Goal: Download file/media

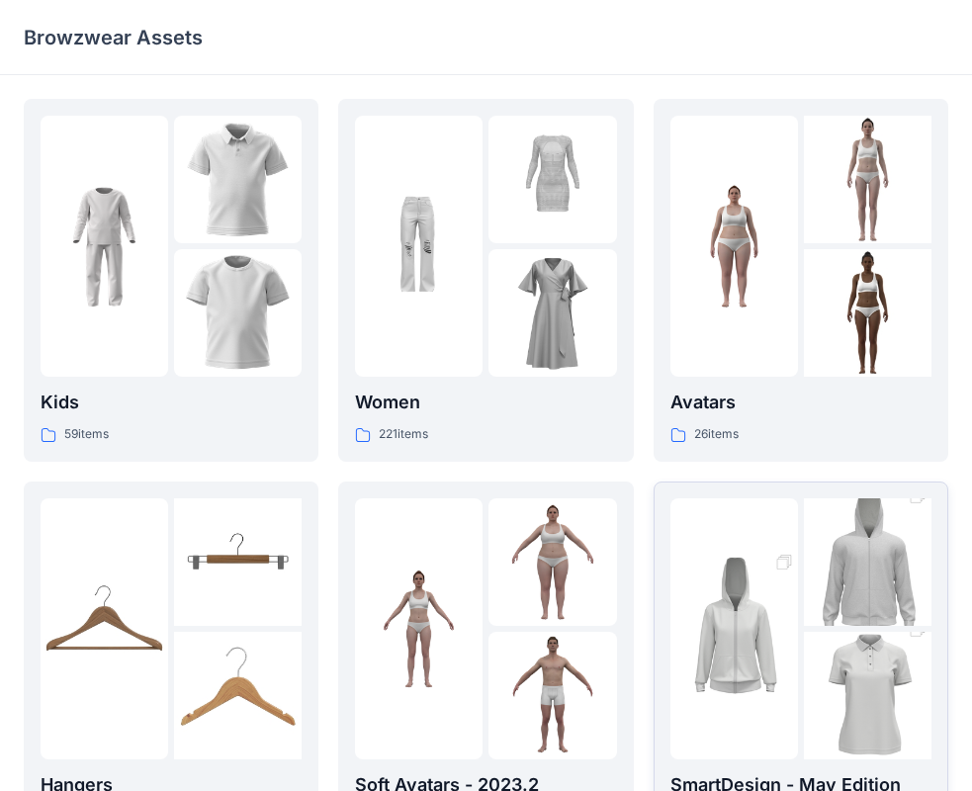
click at [734, 605] on img at bounding box center [735, 629] width 128 height 192
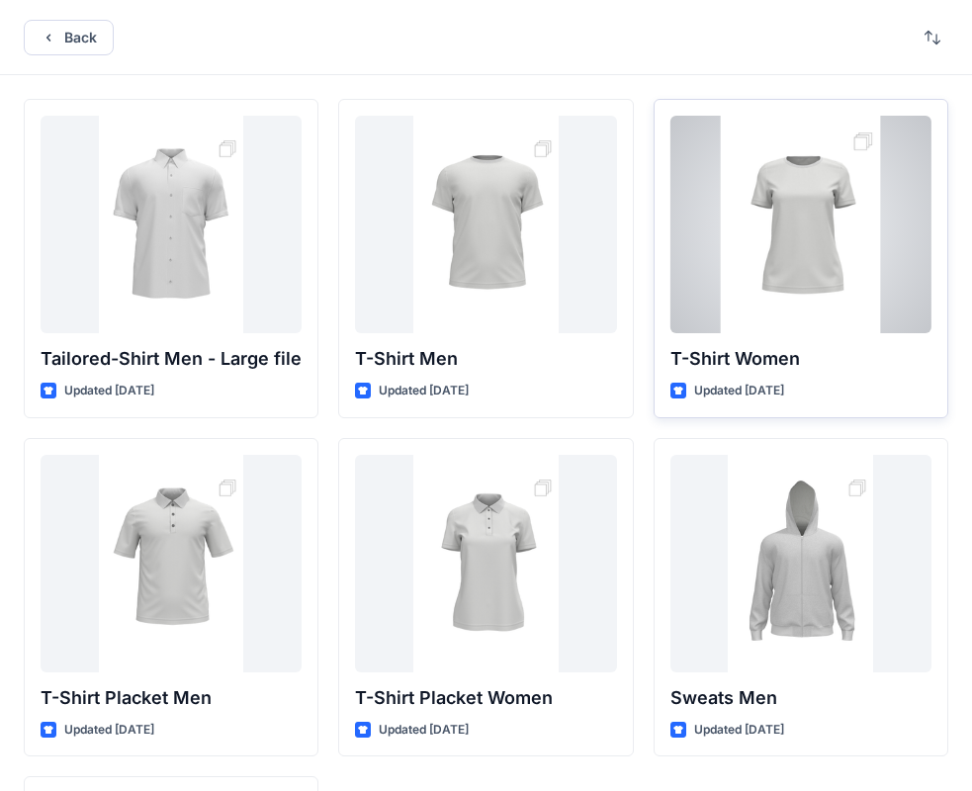
click at [826, 256] on div at bounding box center [801, 225] width 261 height 218
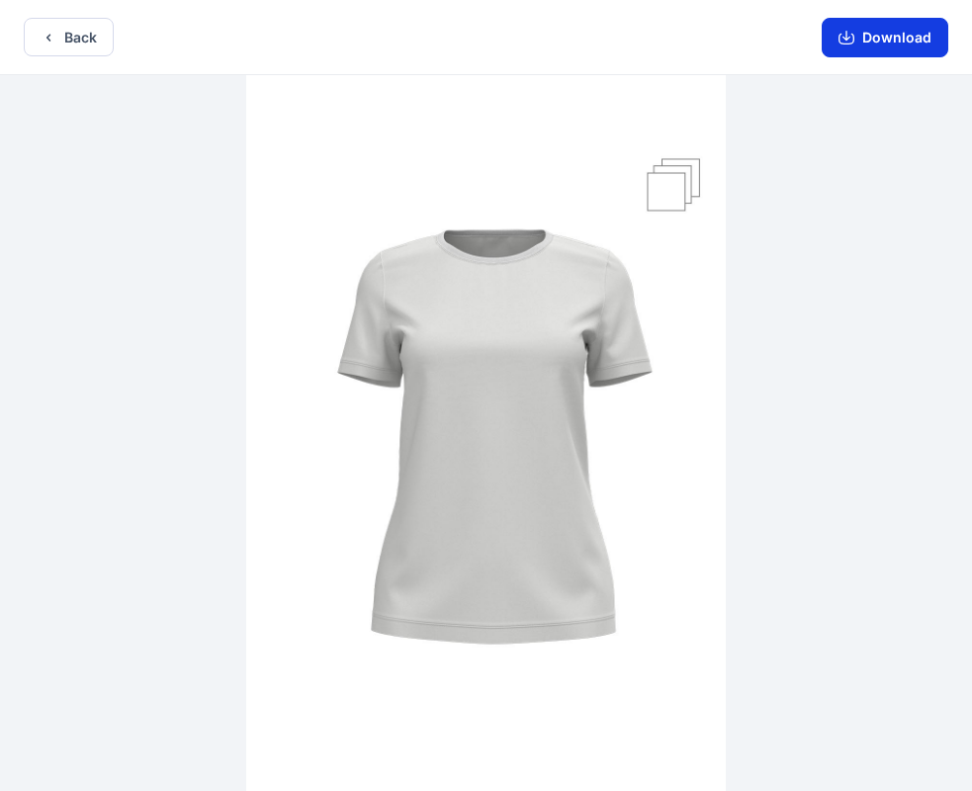
click at [874, 46] on button "Download" at bounding box center [885, 38] width 127 height 40
click at [541, 390] on img at bounding box center [486, 435] width 480 height 720
click at [386, 361] on img at bounding box center [486, 435] width 480 height 720
drag, startPoint x: 399, startPoint y: 360, endPoint x: 643, endPoint y: 177, distance: 305.3
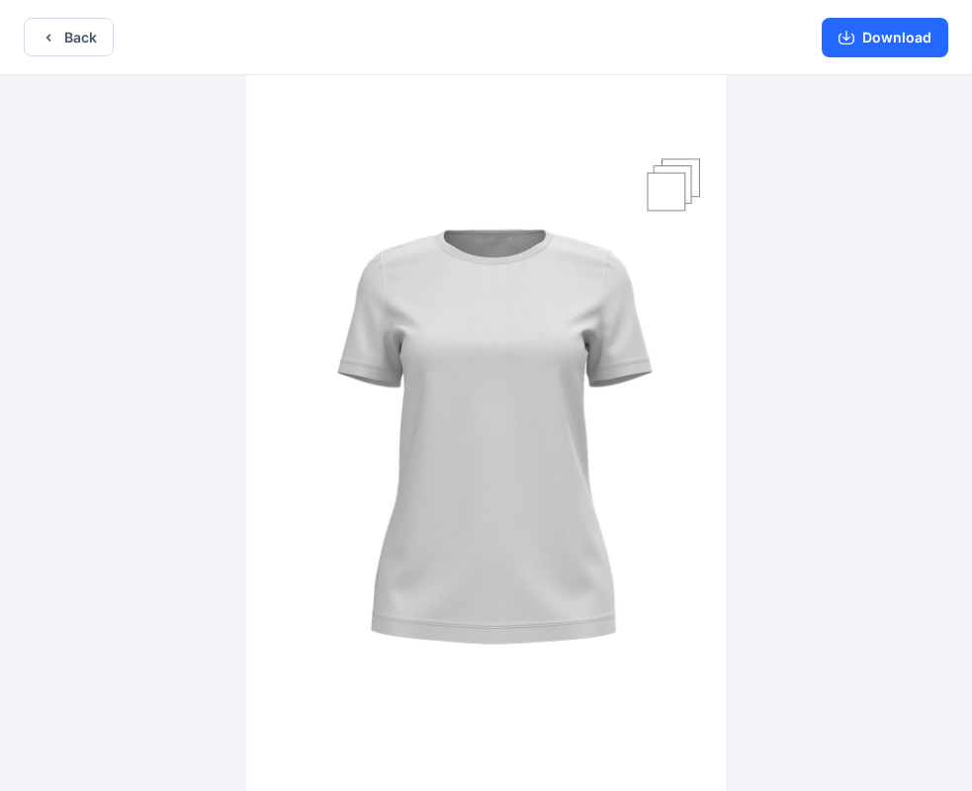
click at [412, 355] on img at bounding box center [486, 435] width 480 height 720
click at [673, 177] on img at bounding box center [486, 435] width 480 height 720
drag, startPoint x: 563, startPoint y: 301, endPoint x: 584, endPoint y: 425, distance: 126.4
click at [584, 425] on img at bounding box center [486, 435] width 480 height 720
click at [888, 54] on button "Download" at bounding box center [885, 38] width 127 height 40
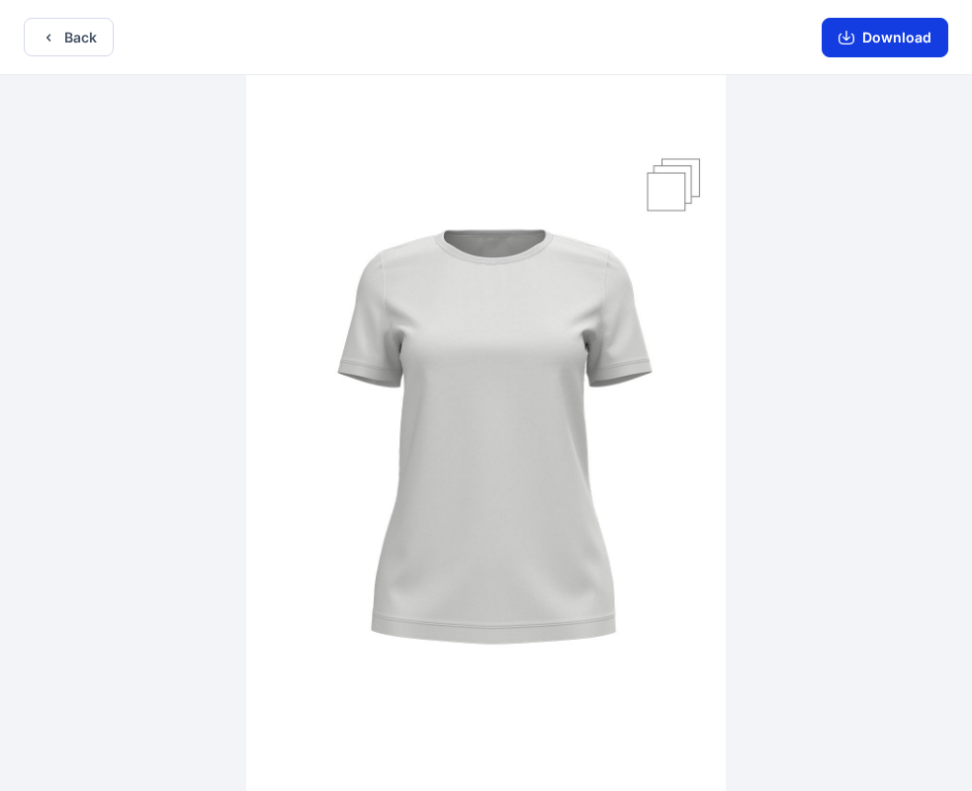
click at [891, 18] on button "Download" at bounding box center [885, 38] width 127 height 40
click at [912, 46] on button "Download" at bounding box center [885, 38] width 127 height 40
click at [619, 419] on img at bounding box center [486, 435] width 480 height 720
click at [895, 41] on button "Download" at bounding box center [885, 38] width 127 height 40
